Goal: Check status

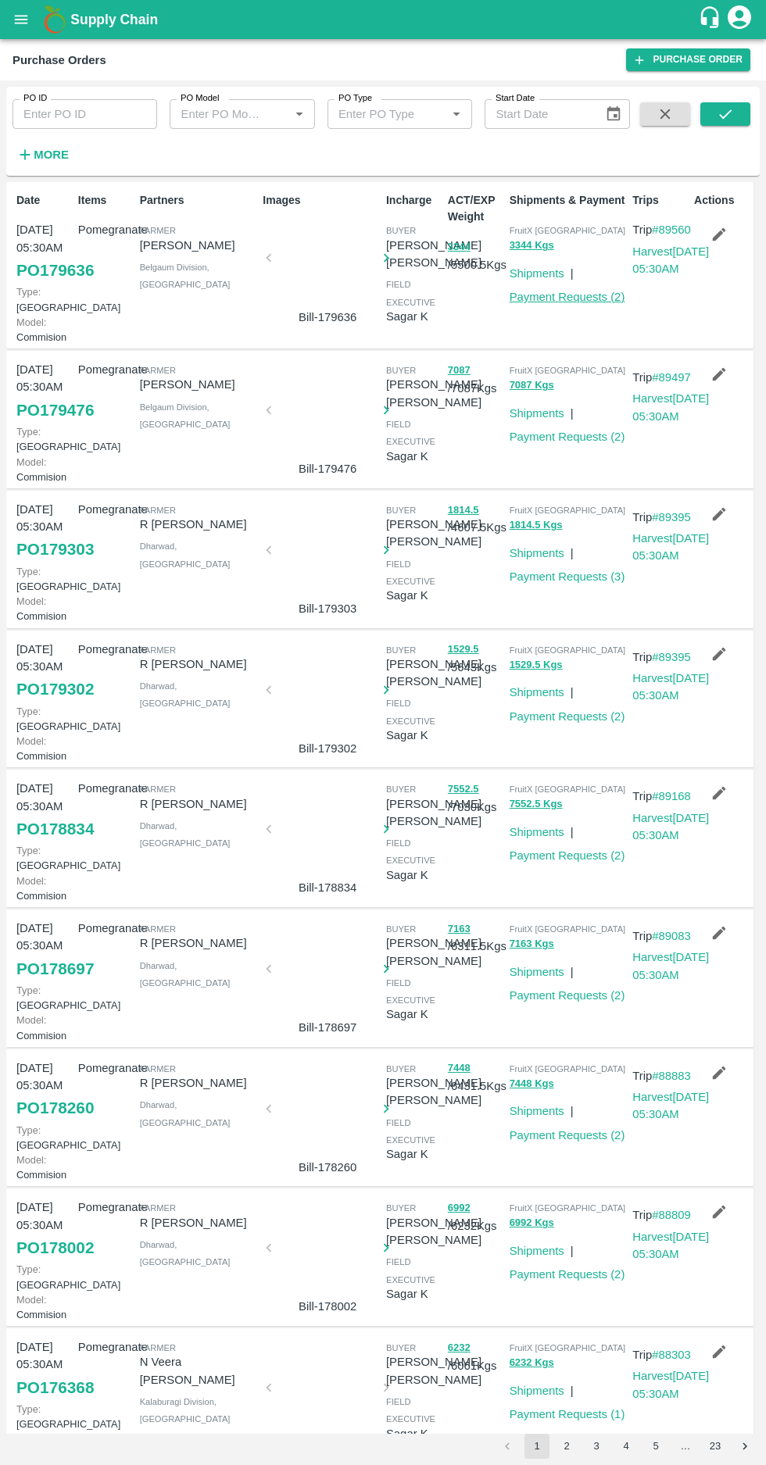
click at [553, 297] on link "Payment Requests ( 2 )" at bounding box center [567, 297] width 116 height 13
